Goal: Transaction & Acquisition: Book appointment/travel/reservation

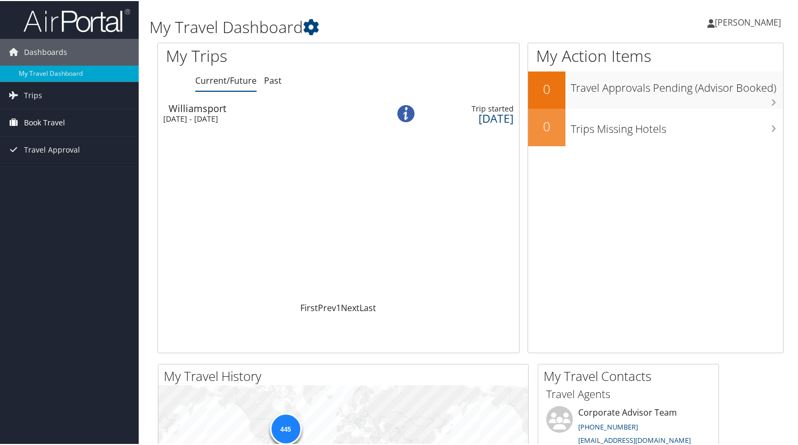
click at [34, 123] on span "Book Travel" at bounding box center [44, 121] width 41 height 27
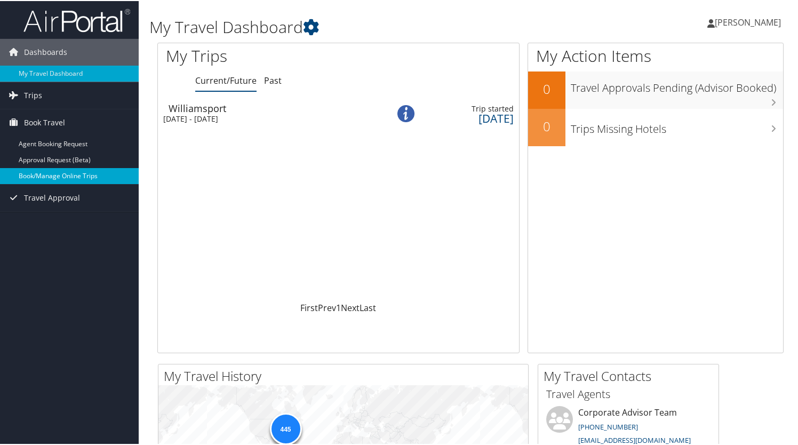
click at [38, 176] on link "Book/Manage Online Trips" at bounding box center [69, 175] width 139 height 16
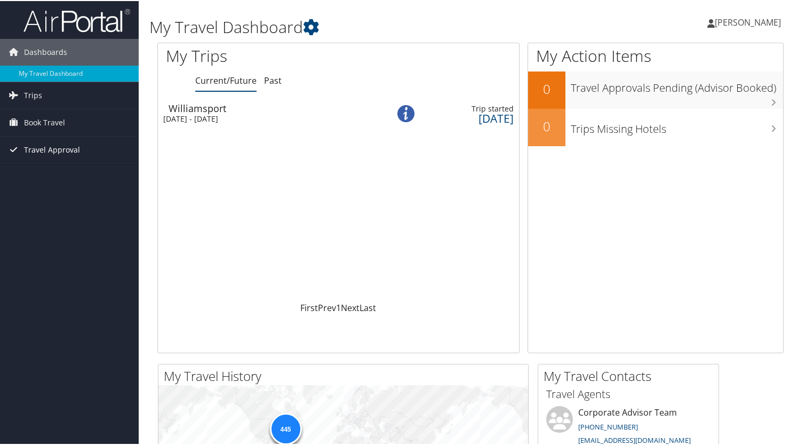
click at [42, 152] on span "Travel Approval" at bounding box center [52, 149] width 56 height 27
click at [30, 149] on span "Travel Approval" at bounding box center [52, 149] width 56 height 27
click at [39, 116] on span "Book Travel" at bounding box center [44, 121] width 41 height 27
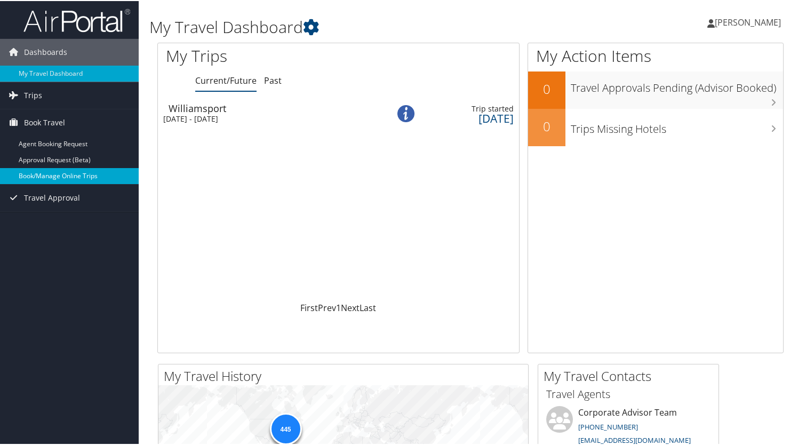
click at [42, 180] on link "Book/Manage Online Trips" at bounding box center [69, 175] width 139 height 16
